Goal: Task Accomplishment & Management: Manage account settings

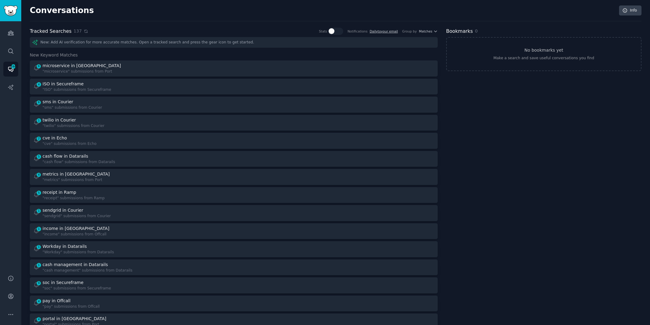
click at [84, 32] on icon at bounding box center [85, 31] width 3 height 3
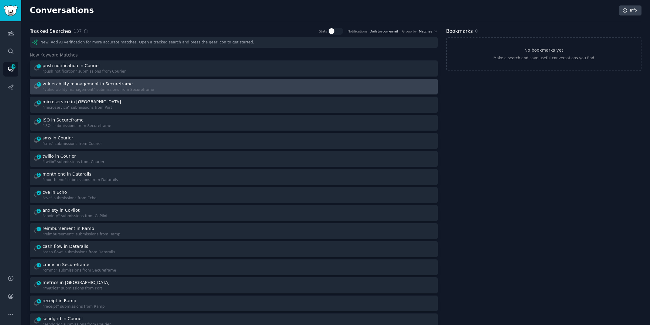
click at [181, 84] on div "1 vulnerability management in Secureframe "vulnerability management" submission…" at bounding box center [131, 87] width 197 height 12
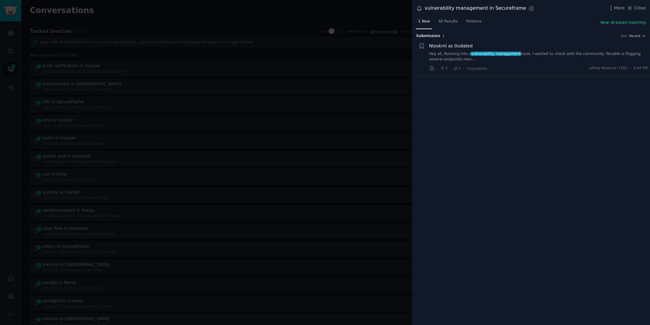
click at [536, 55] on link "Hey all, Running into a vulnerability management issue, I wanted to check with …" at bounding box center [538, 56] width 219 height 11
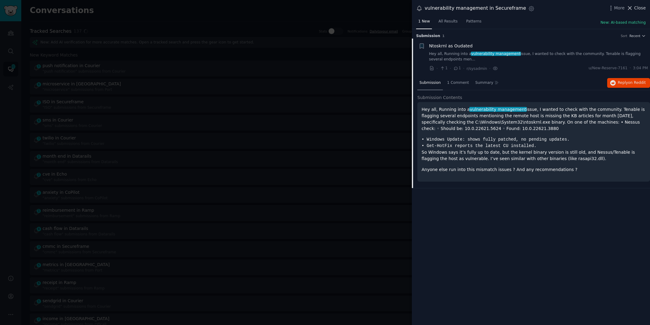
click at [638, 7] on span "Close" at bounding box center [640, 8] width 12 height 6
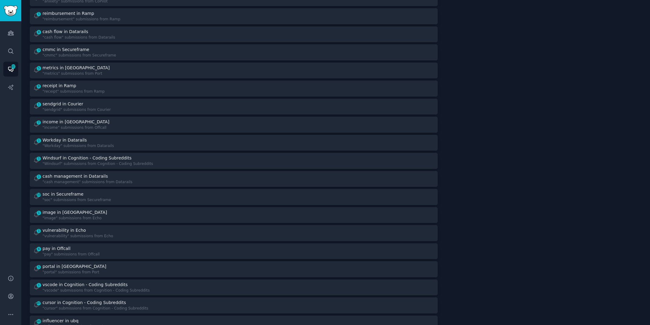
scroll to position [204, 0]
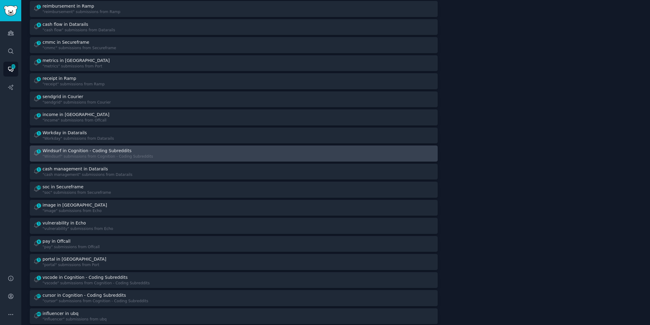
click at [155, 148] on div "1 Windsurf in Cognition - Coding Subreddits "Windsurf" submissions from Cogniti…" at bounding box center [131, 154] width 197 height 12
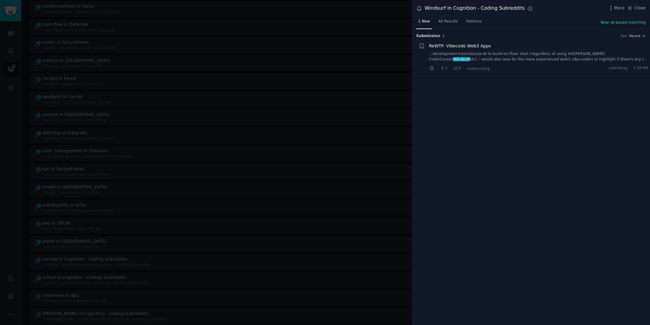
click at [463, 55] on link "...development-tutorials/use-AI-to-build-on-flow) start (regardless of using V0…" at bounding box center [538, 56] width 219 height 11
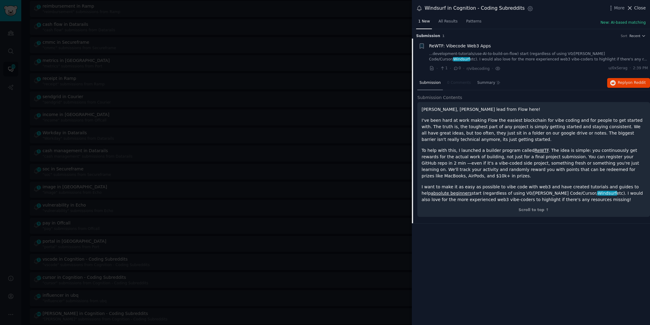
click at [639, 6] on span "Close" at bounding box center [640, 8] width 12 height 6
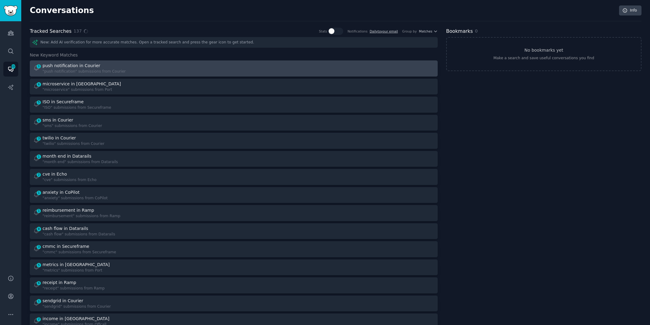
click at [155, 72] on div "1 push notification in Courier "push notification" submissions from Courier" at bounding box center [131, 69] width 197 height 12
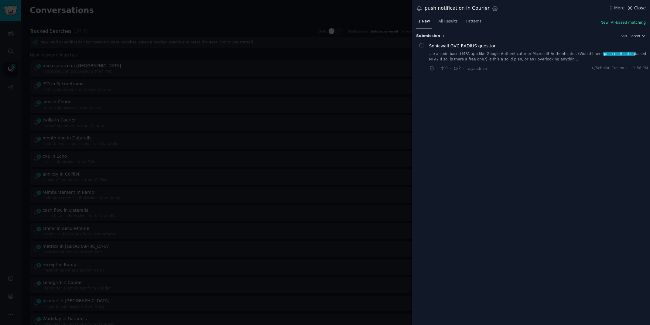
click at [636, 11] on span "Close" at bounding box center [640, 8] width 12 height 6
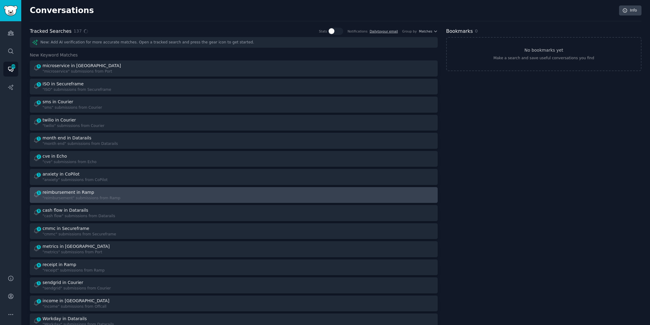
click at [182, 194] on div "1 reimbursement in Ramp "reimbursement" submissions from Ramp" at bounding box center [131, 195] width 197 height 12
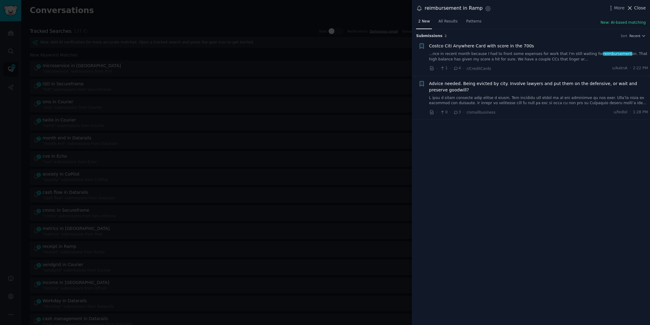
click at [631, 6] on icon at bounding box center [630, 8] width 6 height 6
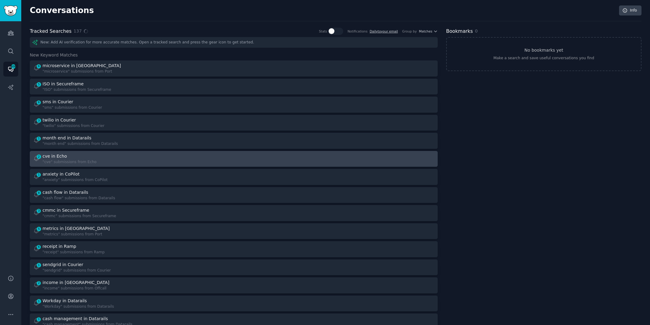
click at [160, 160] on div "2 cve in Echo "cve" submissions from Echo" at bounding box center [131, 159] width 197 height 12
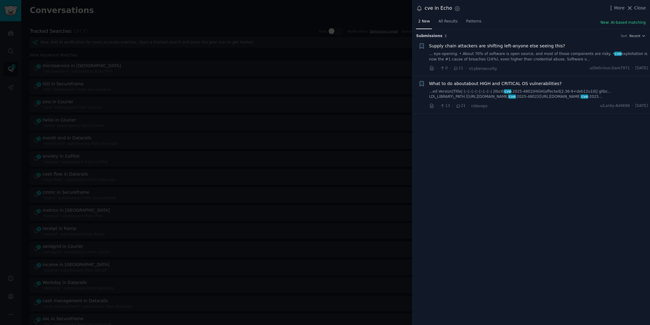
click at [532, 53] on link "... eye-opening. • About 70% of software is open source, and most of those comp…" at bounding box center [538, 56] width 219 height 11
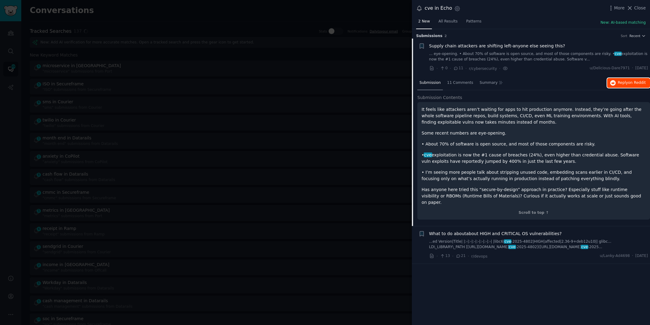
click at [623, 84] on span "Reply on Reddit" at bounding box center [632, 82] width 28 height 5
click at [187, 15] on div at bounding box center [325, 162] width 650 height 325
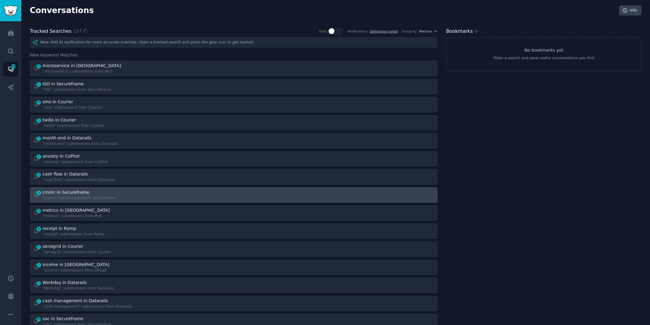
click at [163, 195] on div "3 cmmc in Secureframe "cmmc" submissions from Secureframe" at bounding box center [131, 195] width 197 height 12
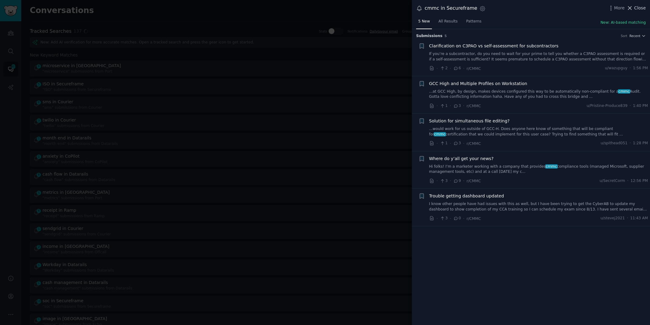
click at [632, 10] on icon at bounding box center [630, 8] width 6 height 6
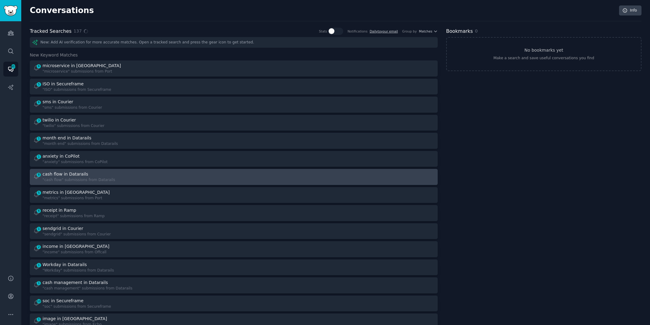
click at [207, 180] on div "8 cash flow in Datarails "cash flow" submissions from Datarails" at bounding box center [131, 177] width 197 height 12
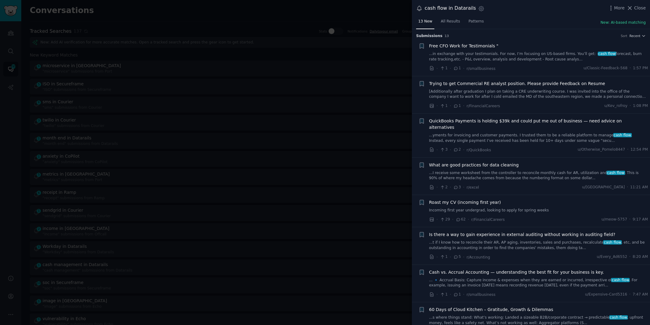
click at [179, 15] on div at bounding box center [325, 162] width 650 height 325
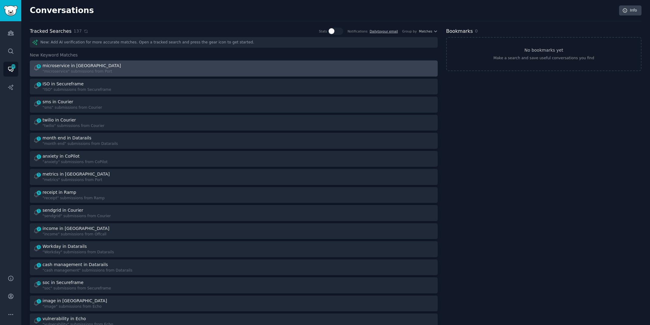
click at [152, 71] on div "6 microservice in Port "microservice" submissions from [GEOGRAPHIC_DATA]" at bounding box center [131, 69] width 197 height 12
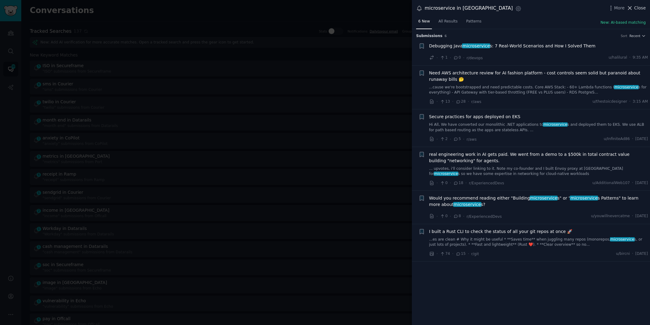
click at [641, 6] on span "Close" at bounding box center [640, 8] width 12 height 6
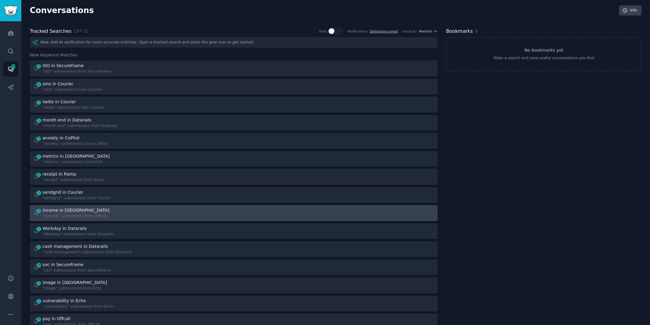
click at [185, 216] on div "2 income in Offcall "income" submissions from Offcall" at bounding box center [131, 213] width 197 height 12
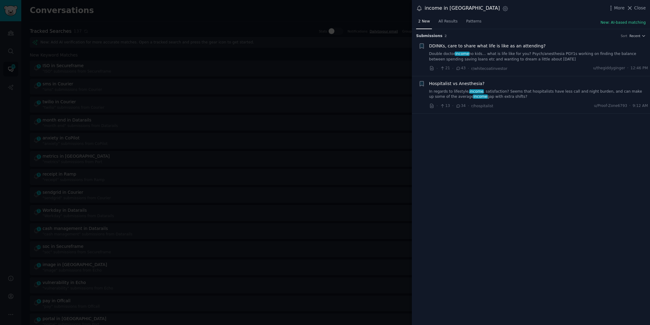
click at [498, 91] on link "In regards to lifestyle, income , satisfaction? Seems that hospitalists have le…" at bounding box center [538, 94] width 219 height 11
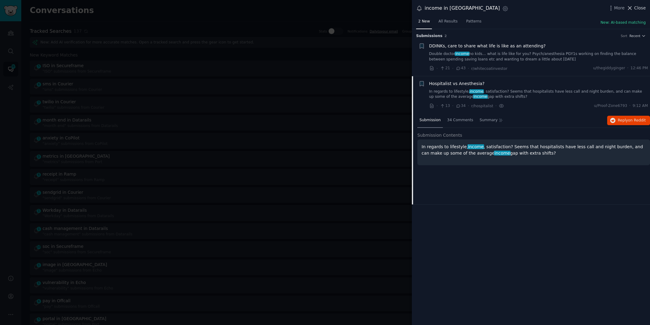
click at [635, 6] on span "Close" at bounding box center [640, 8] width 12 height 6
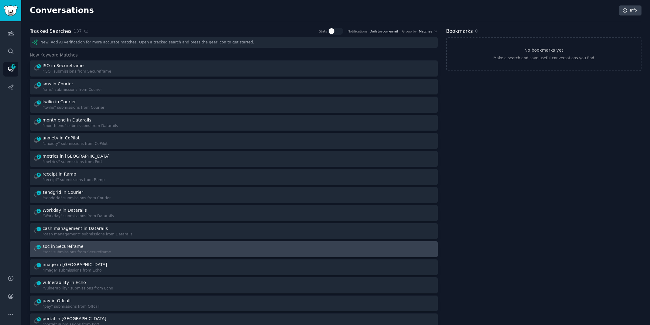
click at [164, 255] on link "10 soc in Secureframe "soc" submissions from Secureframe" at bounding box center [234, 249] width 408 height 16
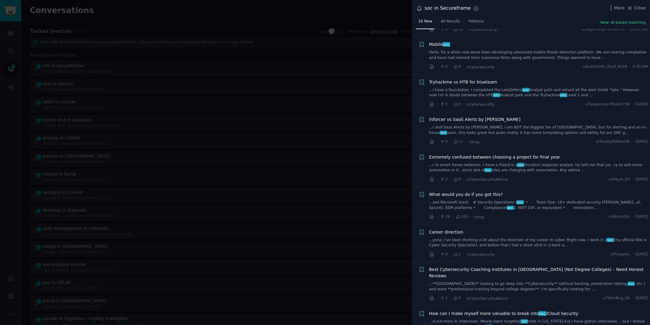
scroll to position [82, 0]
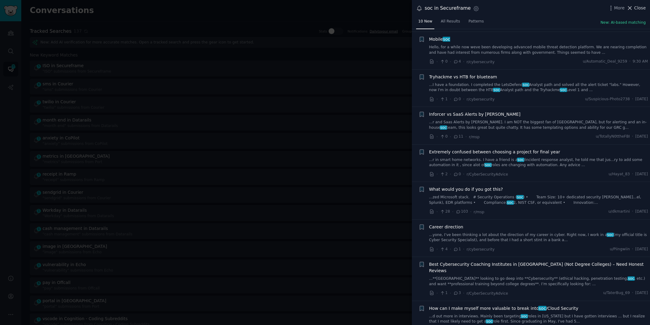
click at [636, 6] on span "Close" at bounding box center [640, 8] width 12 height 6
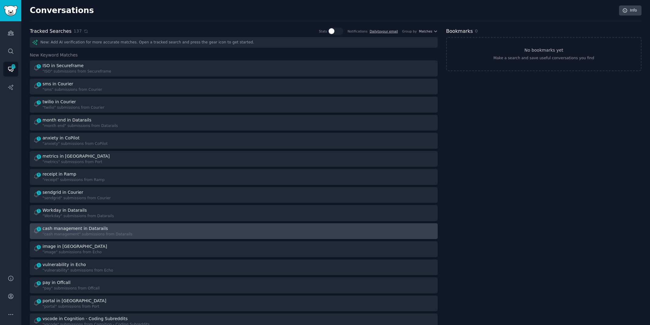
click at [295, 227] on div at bounding box center [336, 231] width 197 height 12
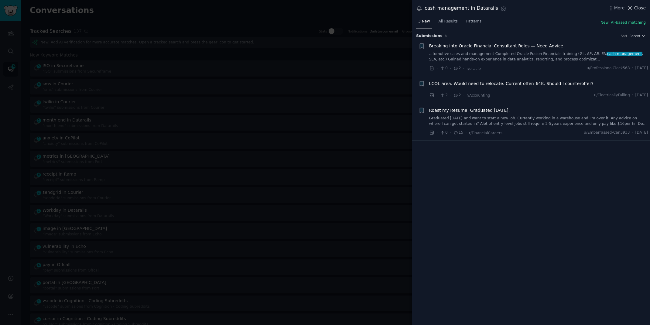
click at [636, 9] on span "Close" at bounding box center [640, 8] width 12 height 6
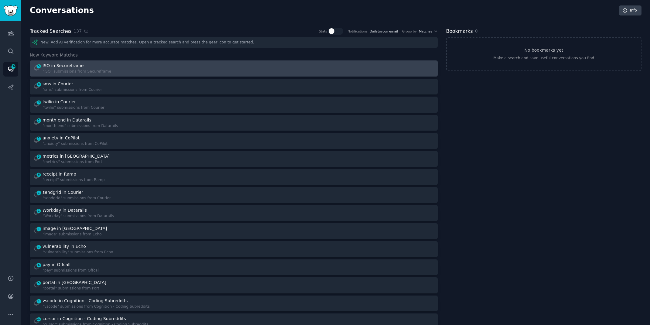
click at [61, 70] on div ""ISO" submissions from Secureframe" at bounding box center [77, 71] width 69 height 5
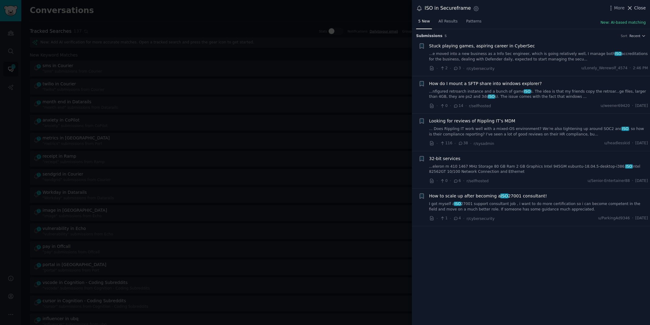
click at [641, 6] on span "Close" at bounding box center [640, 8] width 12 height 6
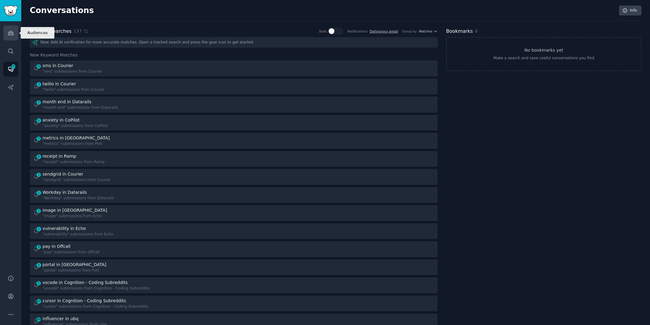
click at [15, 30] on link "Audiences" at bounding box center [10, 33] width 15 height 15
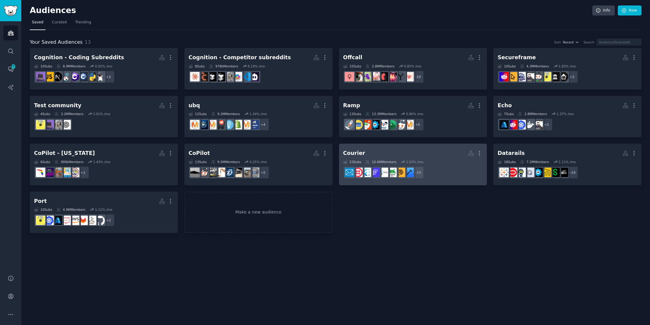
click at [367, 147] on link "Courier More 23 Sub s 10.6M Members 1.03 % /mo + 15" at bounding box center [413, 165] width 148 height 42
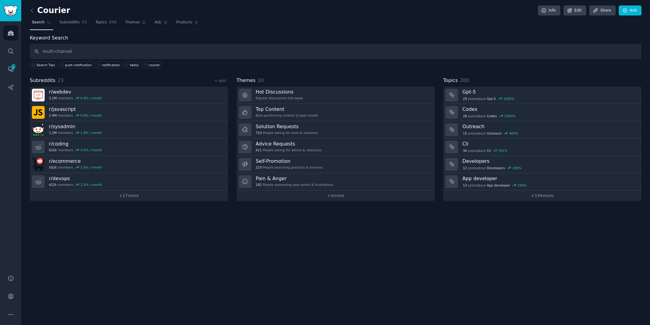
type input "multi-channel"
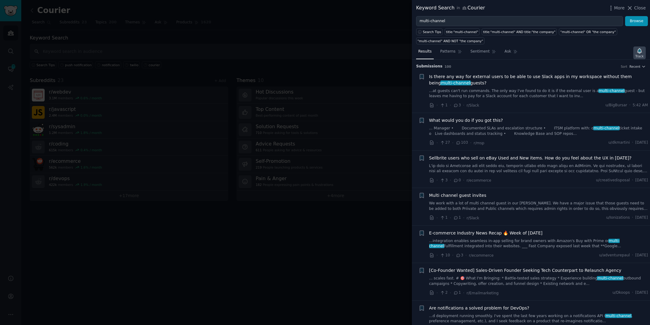
click at [638, 42] on div "Search Tips title:"multi-channel" title:"multi-channel" AND title:"the company"…" at bounding box center [531, 35] width 238 height 18
click at [638, 49] on icon "button" at bounding box center [639, 50] width 4 height 5
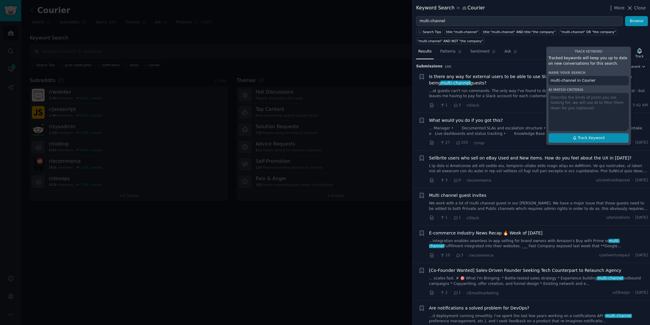
click at [590, 138] on span "Track Keyword" at bounding box center [591, 137] width 27 height 5
type input "multi-channel in Courier"
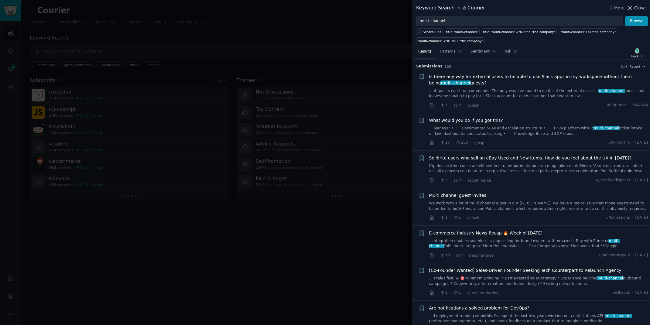
click at [636, 7] on span "Close" at bounding box center [640, 8] width 12 height 6
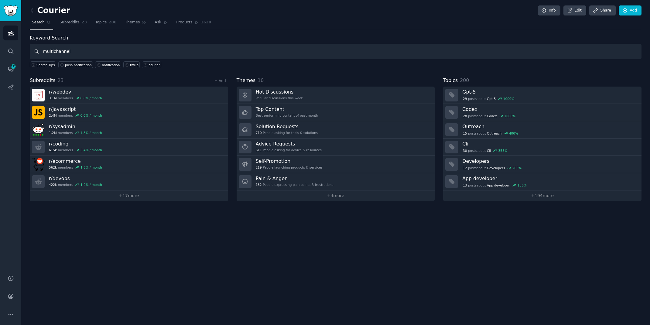
type input "multichannel"
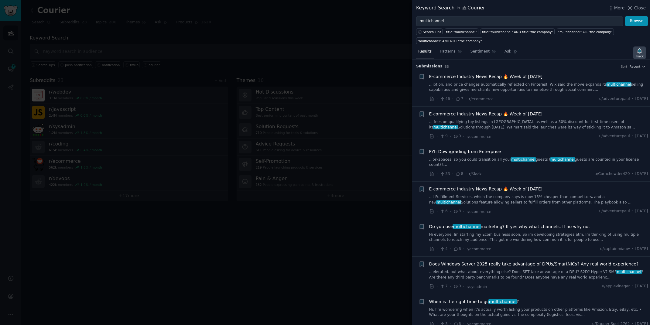
click at [639, 49] on icon "button" at bounding box center [639, 50] width 4 height 5
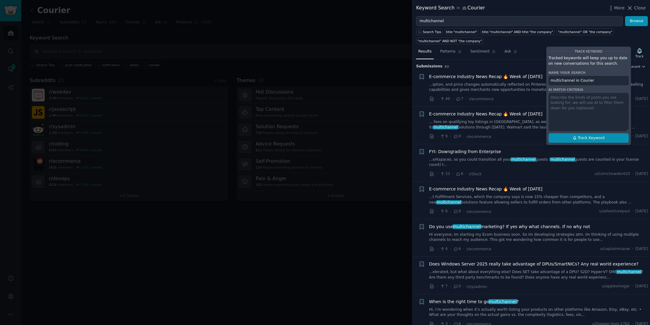
click at [607, 138] on button "Track Keyword" at bounding box center [589, 138] width 80 height 10
type input "multichannel in Courier"
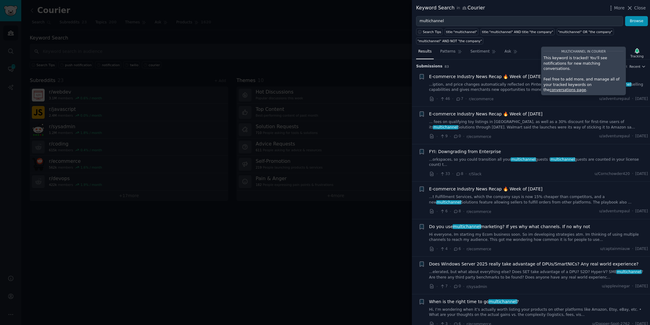
click at [315, 19] on div at bounding box center [325, 162] width 650 height 325
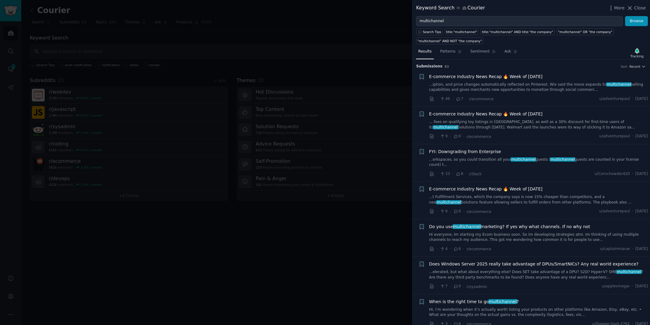
click at [4, 170] on div at bounding box center [325, 162] width 650 height 325
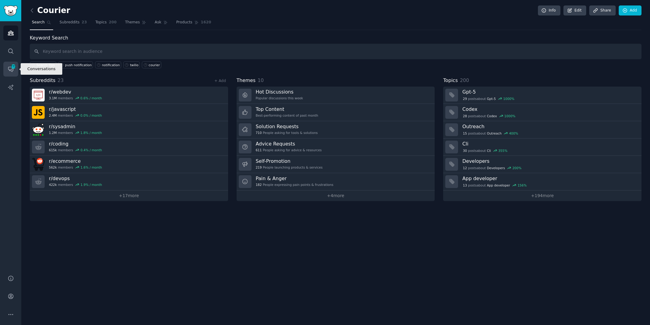
click at [9, 69] on icon "Sidebar" at bounding box center [11, 69] width 6 height 6
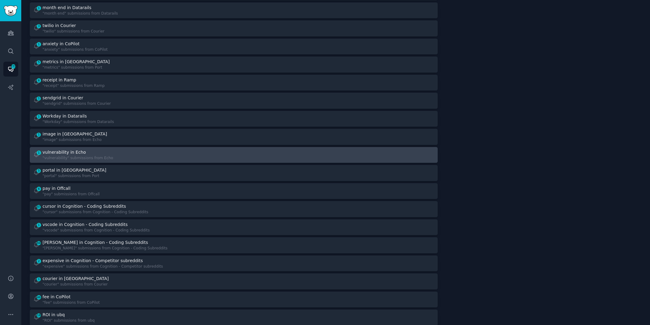
scroll to position [77, 0]
click at [59, 191] on div ""pay" submissions from Offcall" at bounding box center [71, 193] width 57 height 5
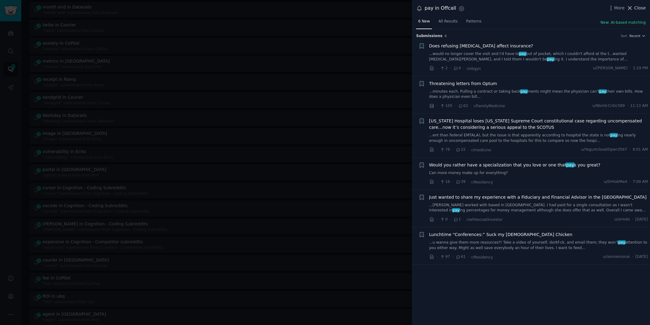
click at [633, 9] on icon at bounding box center [630, 8] width 6 height 6
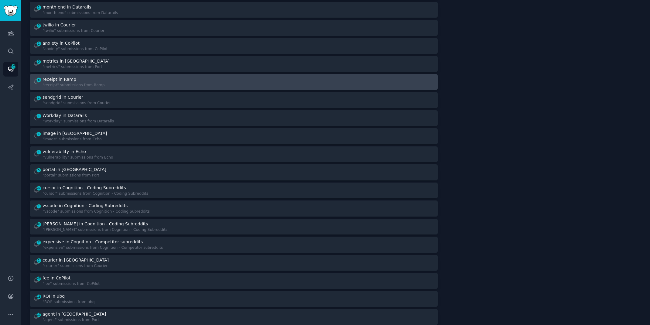
click at [283, 82] on div at bounding box center [336, 82] width 197 height 12
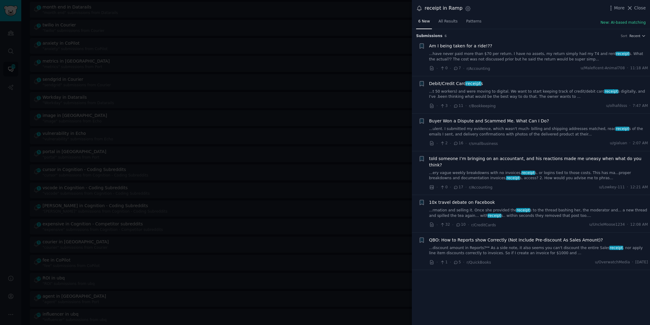
click at [507, 94] on link "...t 50 workers) and were moving to digital. We want to start keeping track of …" at bounding box center [538, 94] width 219 height 11
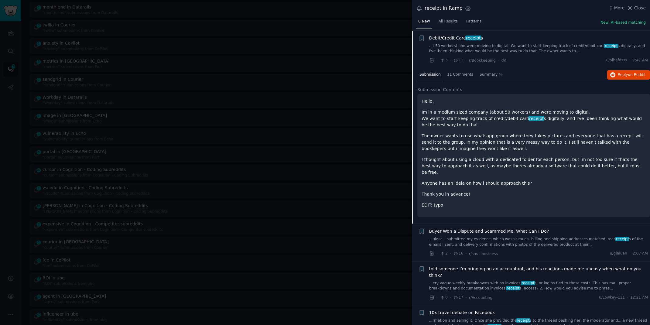
scroll to position [47, 0]
click at [624, 72] on span "Reply on Reddit" at bounding box center [632, 73] width 28 height 5
